Goal: Entertainment & Leisure: Browse casually

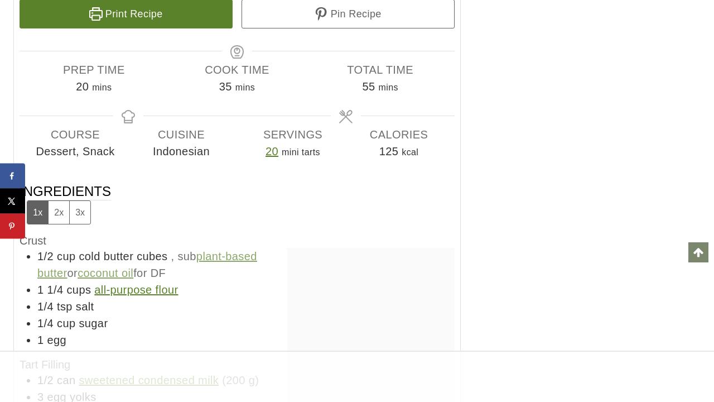
scroll to position [9298, 0]
